Goal: Task Accomplishment & Management: Complete application form

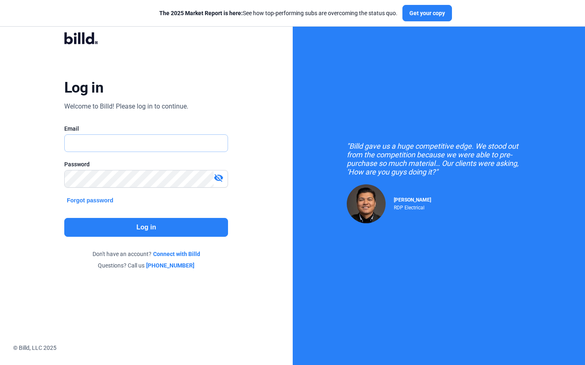
type input "[EMAIL_ADDRESS][DOMAIN_NAME]"
click at [132, 229] on button "Log in" at bounding box center [146, 227] width 164 height 19
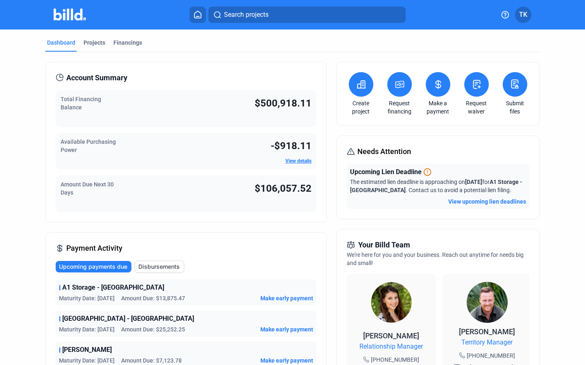
click at [474, 81] on icon at bounding box center [477, 84] width 10 height 10
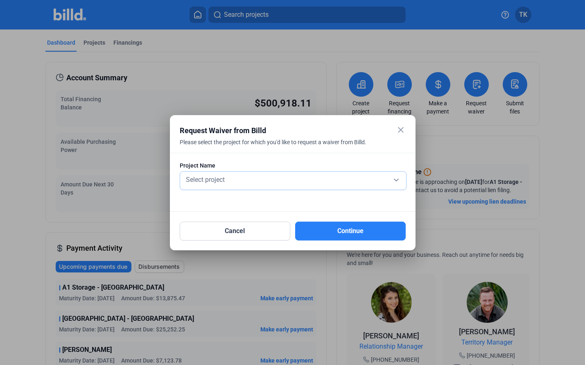
click at [399, 179] on div "Select project" at bounding box center [293, 178] width 218 height 11
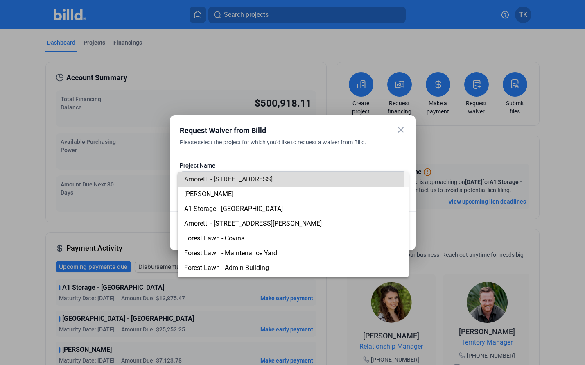
click at [250, 183] on span "Amoretti - [STREET_ADDRESS]" at bounding box center [293, 179] width 218 height 15
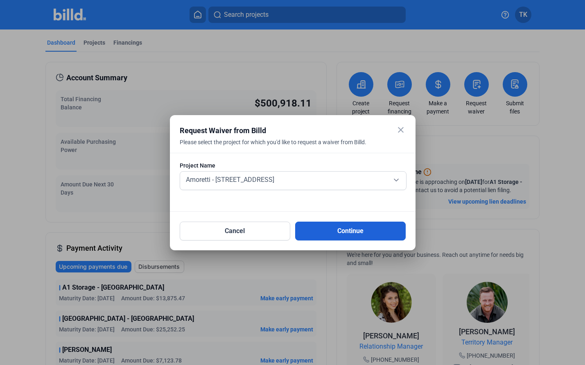
click at [343, 228] on button "Continue" at bounding box center [350, 230] width 111 height 19
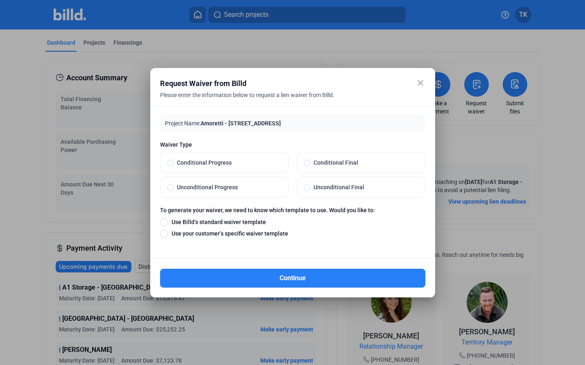
click at [171, 163] on span at bounding box center [170, 163] width 7 height 7
click at [171, 163] on input "Conditional Progress" at bounding box center [170, 162] width 7 height 7
radio input "true"
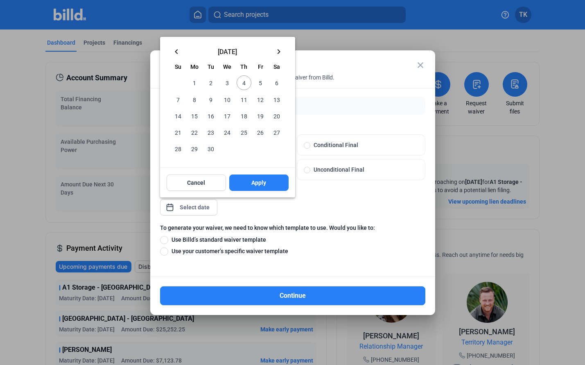
click at [192, 210] on div "close Request Waiver from Billd Please enter the information below to request a…" at bounding box center [292, 182] width 585 height 365
click at [245, 81] on span "4" at bounding box center [244, 82] width 15 height 15
click at [249, 179] on button "Apply" at bounding box center [258, 182] width 59 height 16
type input "[DATE]"
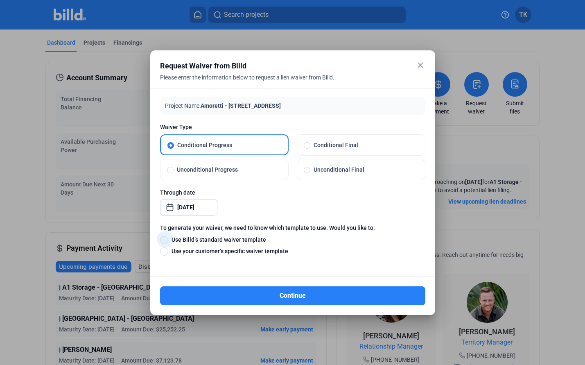
click at [165, 239] on span at bounding box center [164, 240] width 8 height 8
click at [165, 239] on input "Use Billd’s standard waiver template" at bounding box center [164, 239] width 8 height 9
radio input "true"
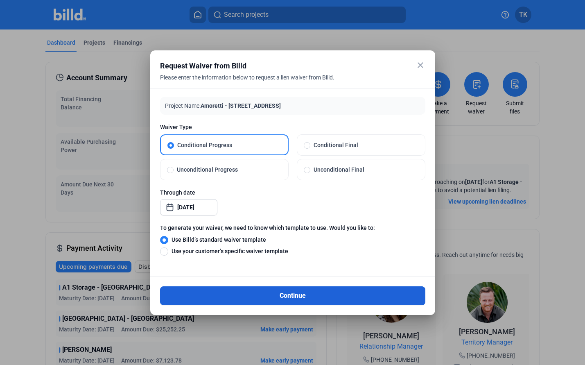
click at [263, 296] on button "Continue" at bounding box center [292, 295] width 265 height 19
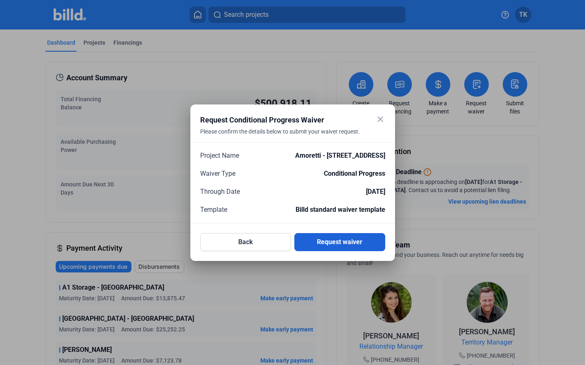
click at [318, 245] on button "Request waiver" at bounding box center [339, 242] width 91 height 18
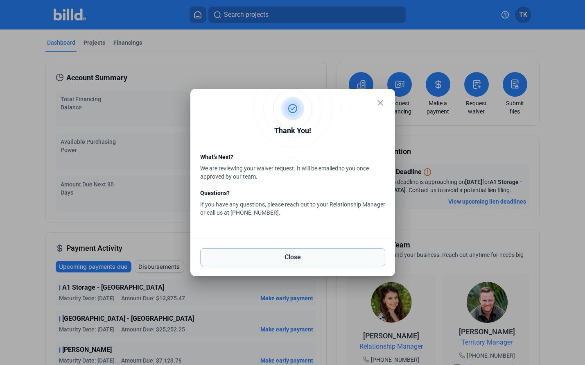
click at [305, 252] on button "Close" at bounding box center [292, 257] width 185 height 18
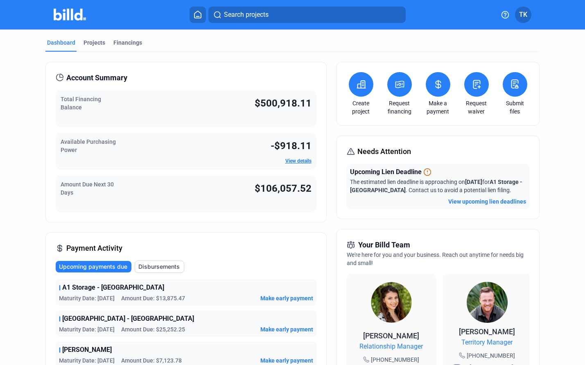
click at [476, 86] on icon at bounding box center [476, 84] width 7 height 8
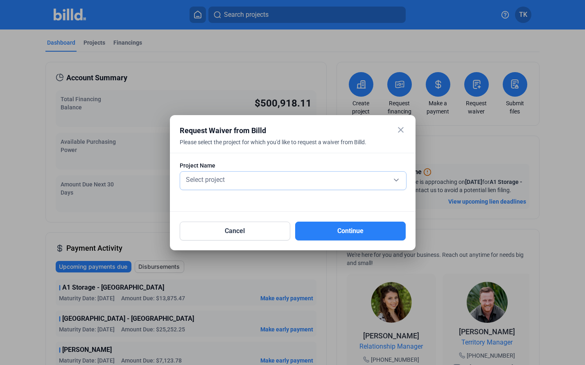
click at [398, 182] on div "Select project" at bounding box center [293, 178] width 218 height 11
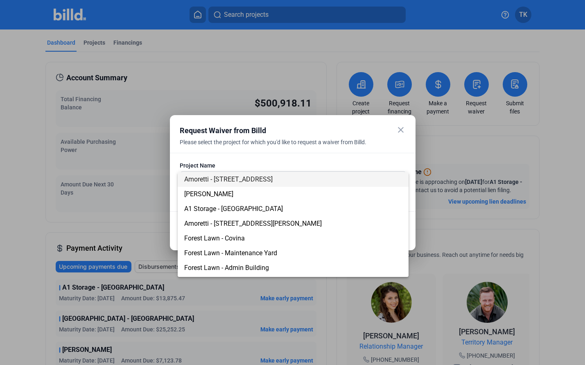
click at [223, 183] on span "Amoretti - [STREET_ADDRESS]" at bounding box center [293, 179] width 218 height 15
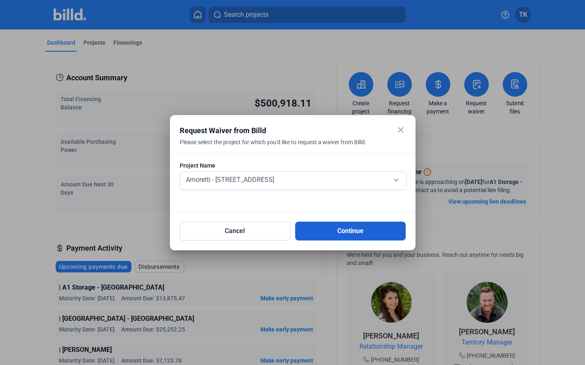
click at [334, 226] on button "Continue" at bounding box center [350, 230] width 111 height 19
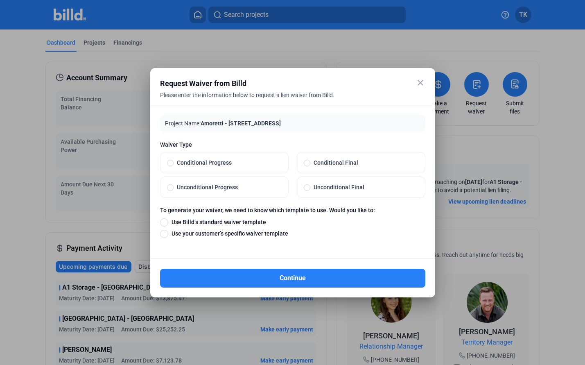
click at [307, 163] on span at bounding box center [307, 163] width 7 height 7
click at [307, 163] on input "Conditional Final" at bounding box center [307, 162] width 7 height 7
radio input "true"
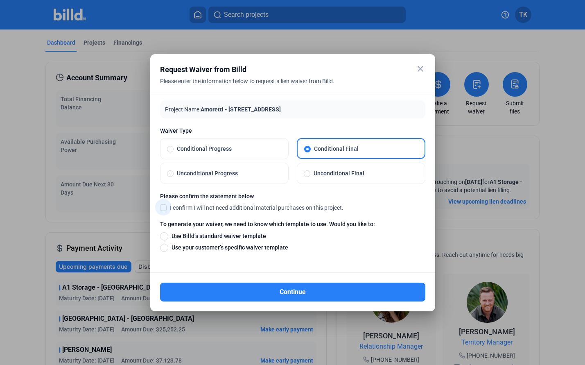
click at [165, 208] on span at bounding box center [163, 206] width 7 height 7
click at [0, 0] on input "I confirm I will not need additional material purchases on this project." at bounding box center [0, 0] width 0 height 0
click at [164, 237] on span at bounding box center [164, 236] width 8 height 8
click at [164, 237] on input "Use Billd’s standard waiver template" at bounding box center [164, 235] width 8 height 9
radio input "true"
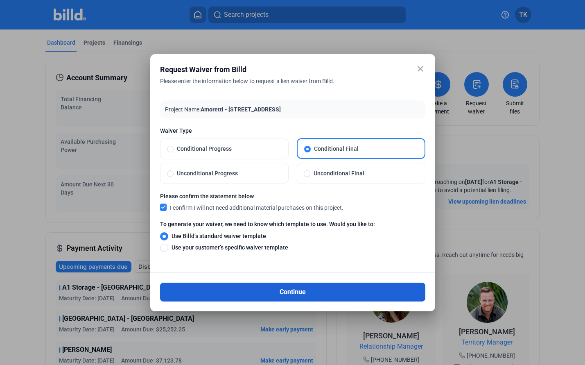
click at [297, 293] on button "Continue" at bounding box center [292, 291] width 265 height 19
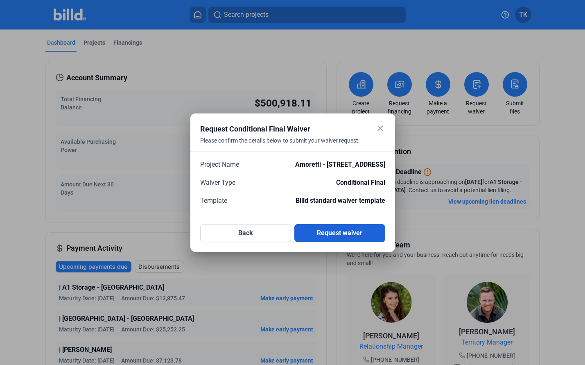
click at [320, 233] on button "Request waiver" at bounding box center [339, 233] width 91 height 18
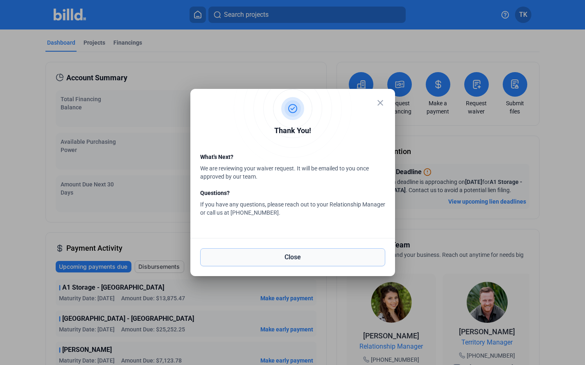
click at [292, 256] on button "Close" at bounding box center [292, 257] width 185 height 18
